Goal: Information Seeking & Learning: Get advice/opinions

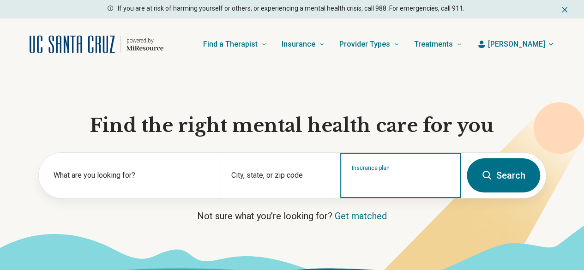
click at [390, 182] on input "Insurance plan" at bounding box center [401, 181] width 98 height 11
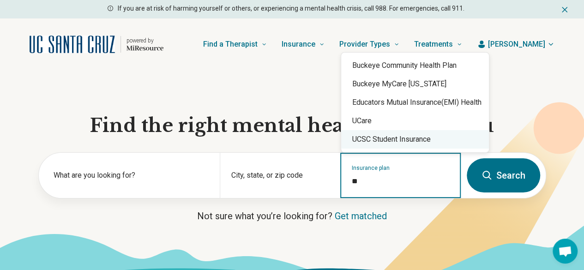
click at [393, 136] on div "UCSC Student Insurance" at bounding box center [415, 139] width 148 height 18
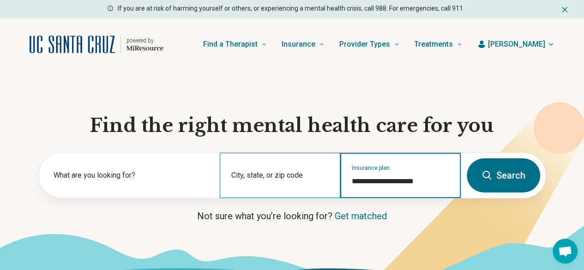
type input "**********"
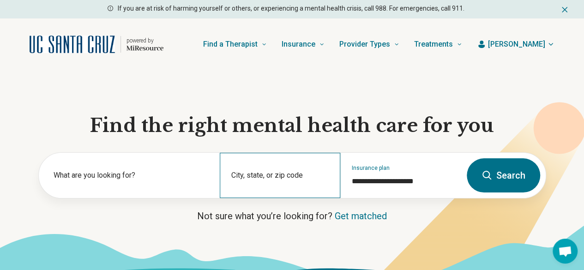
click at [263, 178] on div "City, state, or zip code" at bounding box center [280, 175] width 120 height 45
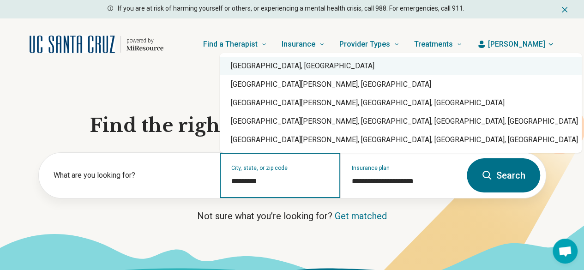
click at [266, 66] on div "Santa Cruz, CA" at bounding box center [401, 66] width 362 height 18
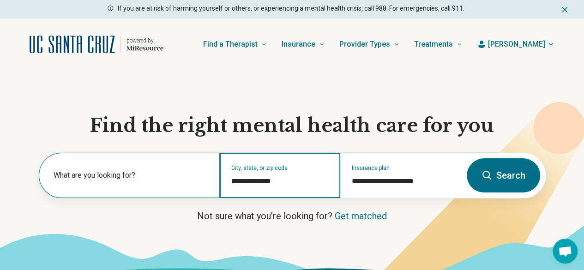
type input "**********"
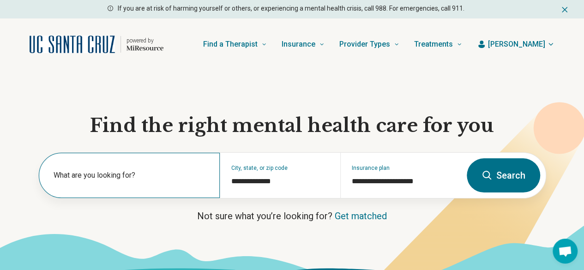
click at [120, 180] on label "What are you looking for?" at bounding box center [131, 175] width 155 height 11
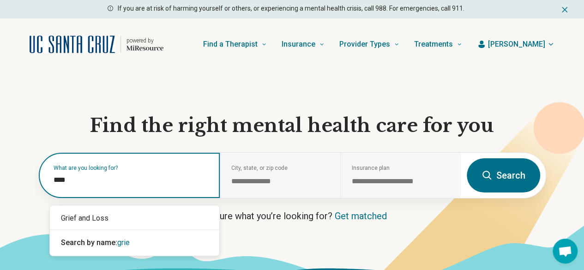
type input "*****"
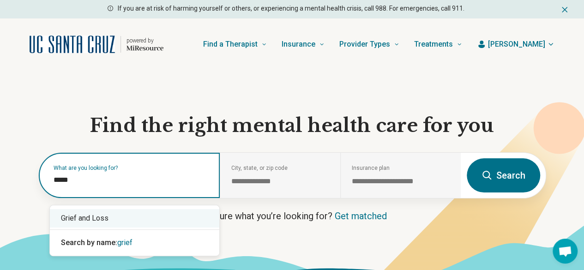
click at [102, 221] on div "Grief and Loss" at bounding box center [134, 218] width 169 height 18
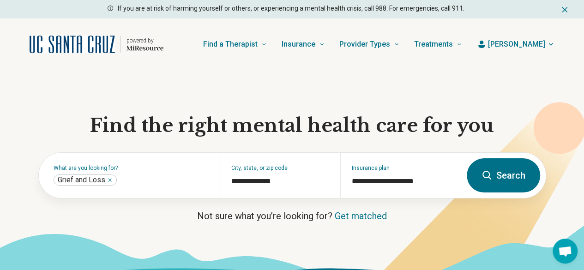
click at [489, 186] on button "Search" at bounding box center [503, 175] width 73 height 34
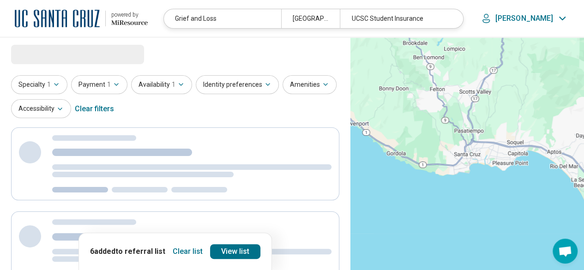
select select "***"
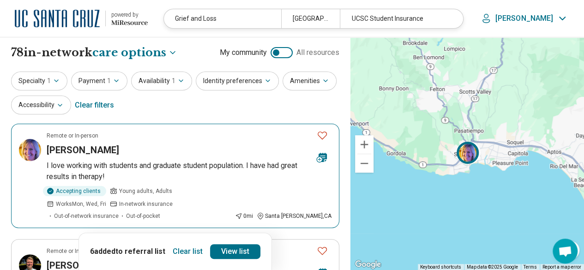
click at [111, 145] on h3 "[PERSON_NAME]" at bounding box center [83, 150] width 72 height 13
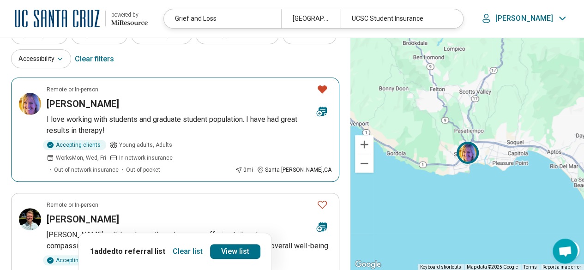
scroll to position [92, 0]
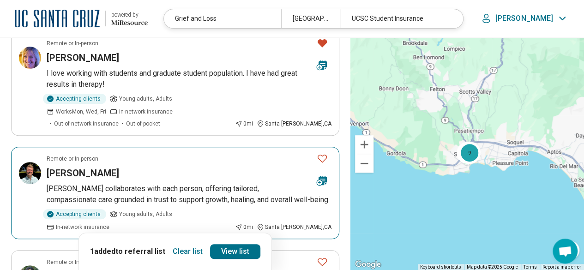
click at [189, 183] on p "Brennen collaborates with each person, offering tailored, compassionate care gr…" at bounding box center [189, 194] width 285 height 22
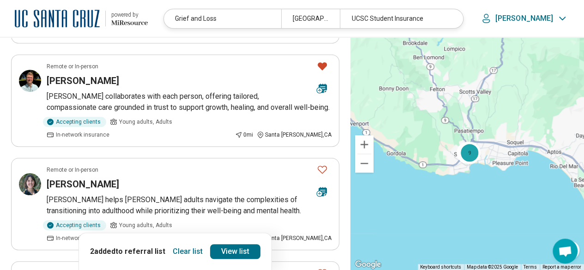
scroll to position [231, 0]
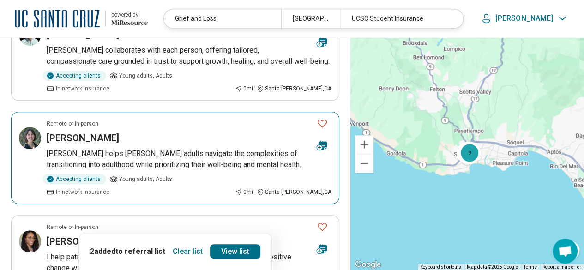
click at [218, 148] on p "Rachel helps young adults navigate the complexities of transitioning into adult…" at bounding box center [189, 159] width 285 height 22
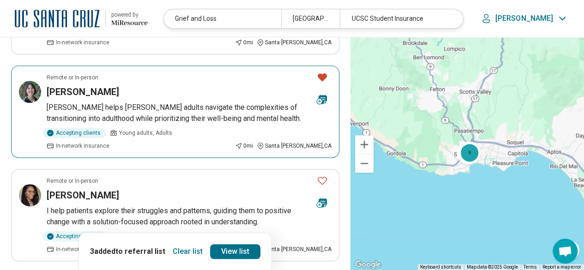
scroll to position [323, 0]
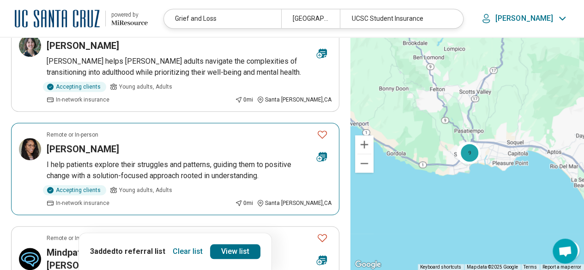
click at [205, 123] on article "Remote or In-person Alexis McLeod-Hall I help patients explore their struggles …" at bounding box center [175, 169] width 328 height 92
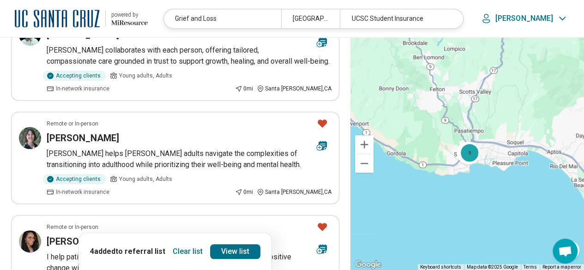
scroll to position [0, 0]
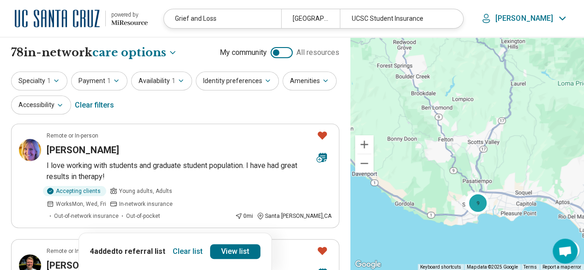
drag, startPoint x: 509, startPoint y: 152, endPoint x: 516, endPoint y: 203, distance: 51.7
click at [516, 203] on div "9" at bounding box center [466, 153] width 233 height 233
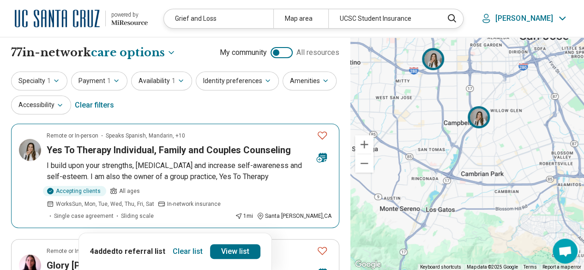
click at [215, 156] on h3 "Yes To Therapy Individual, Family and Couples Counseling" at bounding box center [169, 150] width 244 height 13
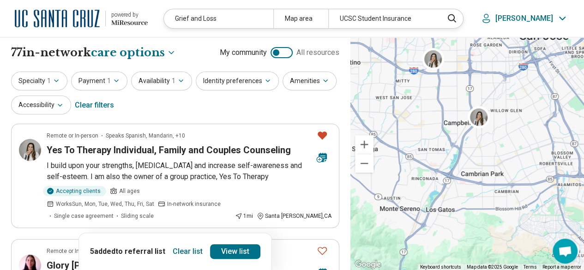
click at [186, 250] on button "Clear list" at bounding box center [187, 251] width 37 height 15
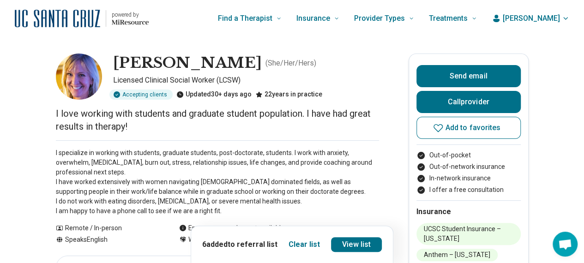
click at [302, 244] on button "Clear list" at bounding box center [303, 244] width 31 height 11
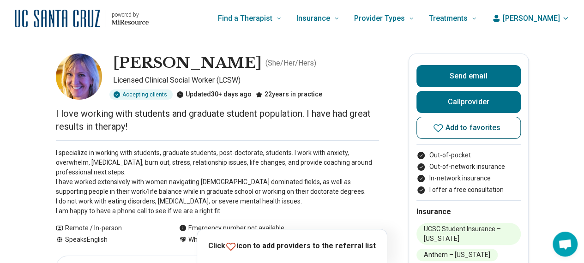
click at [498, 131] on span "Add to favorites" at bounding box center [472, 127] width 55 height 7
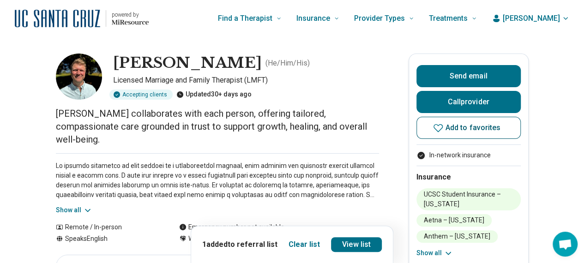
click at [455, 126] on span "Add to favorites" at bounding box center [472, 127] width 55 height 7
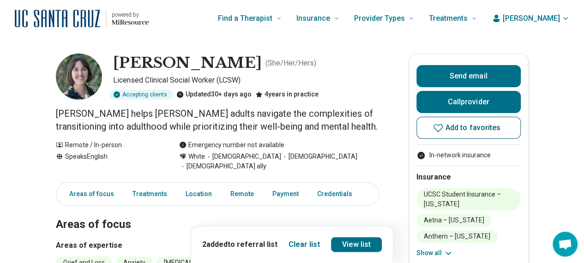
click at [462, 131] on span "Add to favorites" at bounding box center [472, 127] width 55 height 7
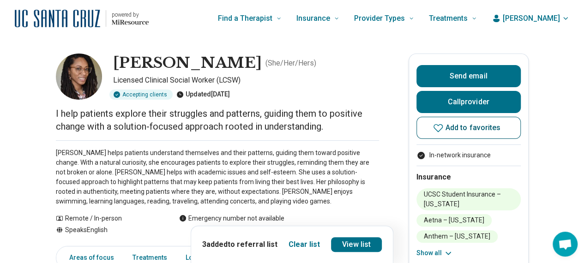
click at [456, 127] on span "Add to favorites" at bounding box center [472, 127] width 55 height 7
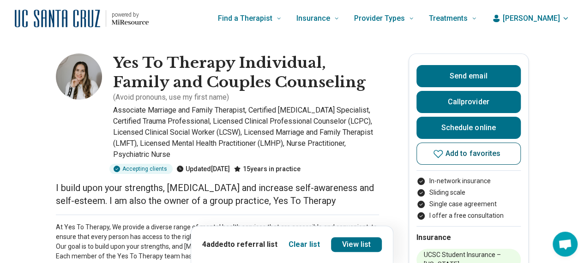
click at [461, 154] on span "Add to favorites" at bounding box center [472, 153] width 55 height 7
click at [353, 245] on link "View list" at bounding box center [356, 244] width 51 height 15
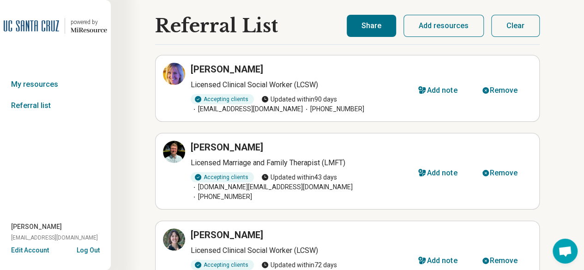
click at [374, 19] on button "Share" at bounding box center [371, 26] width 49 height 22
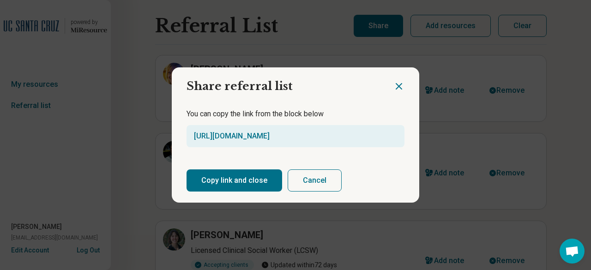
drag, startPoint x: 230, startPoint y: 181, endPoint x: 263, endPoint y: 180, distance: 33.2
click at [230, 181] on button "Copy link and close" at bounding box center [234, 180] width 96 height 22
